Goal: Navigation & Orientation: Find specific page/section

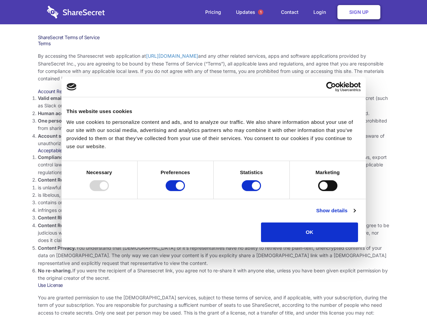
click at [213, 162] on li "Compliance with local laws and regulations. Your use of the Sharesecret must no…" at bounding box center [213, 165] width 351 height 23
click at [109, 191] on div at bounding box center [99, 185] width 19 height 11
click at [185, 191] on input "Preferences" at bounding box center [175, 185] width 19 height 11
checkbox input "false"
click at [252, 191] on input "Statistics" at bounding box center [251, 185] width 19 height 11
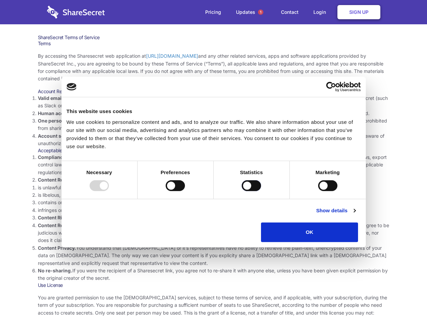
checkbox input "false"
click at [318, 191] on input "Marketing" at bounding box center [327, 185] width 19 height 11
checkbox input "true"
click at [355, 215] on link "Show details" at bounding box center [335, 211] width 39 height 8
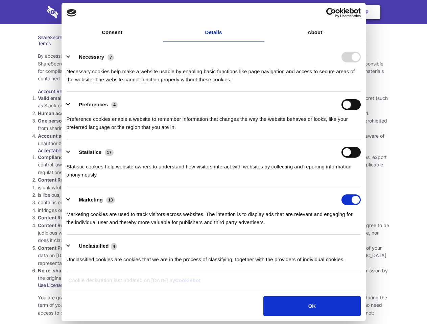
click at [360, 92] on li "Necessary 7 Necessary cookies help make a website usable by enabling basic func…" at bounding box center [214, 68] width 294 height 48
click at [260, 12] on span "1" at bounding box center [260, 11] width 5 height 5
